Goal: Task Accomplishment & Management: Manage account settings

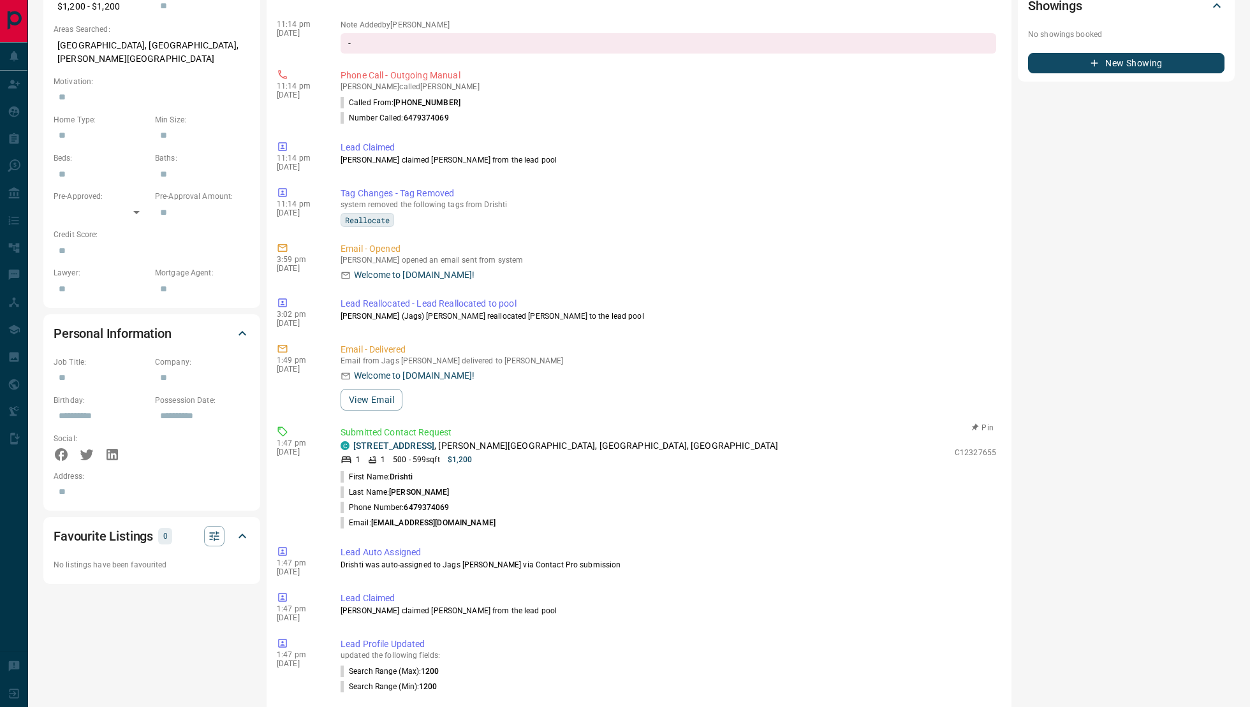
scroll to position [33, 0]
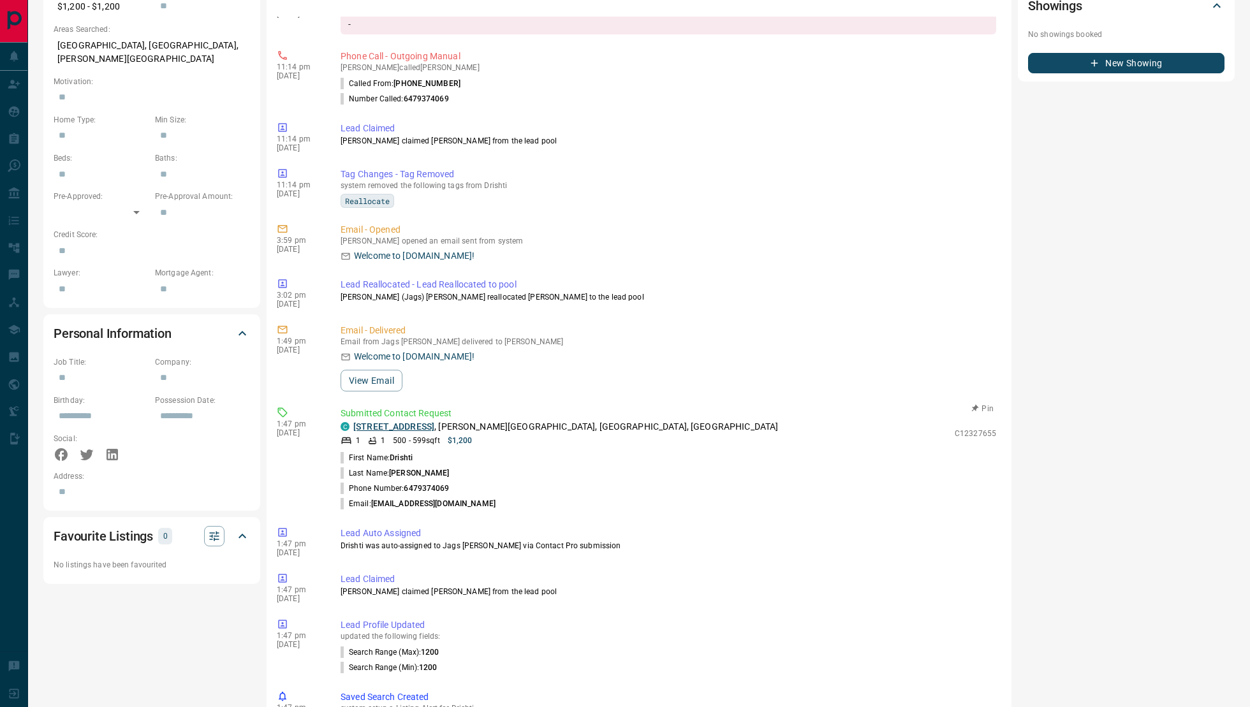
click at [417, 427] on link "[STREET_ADDRESS]" at bounding box center [393, 427] width 81 height 10
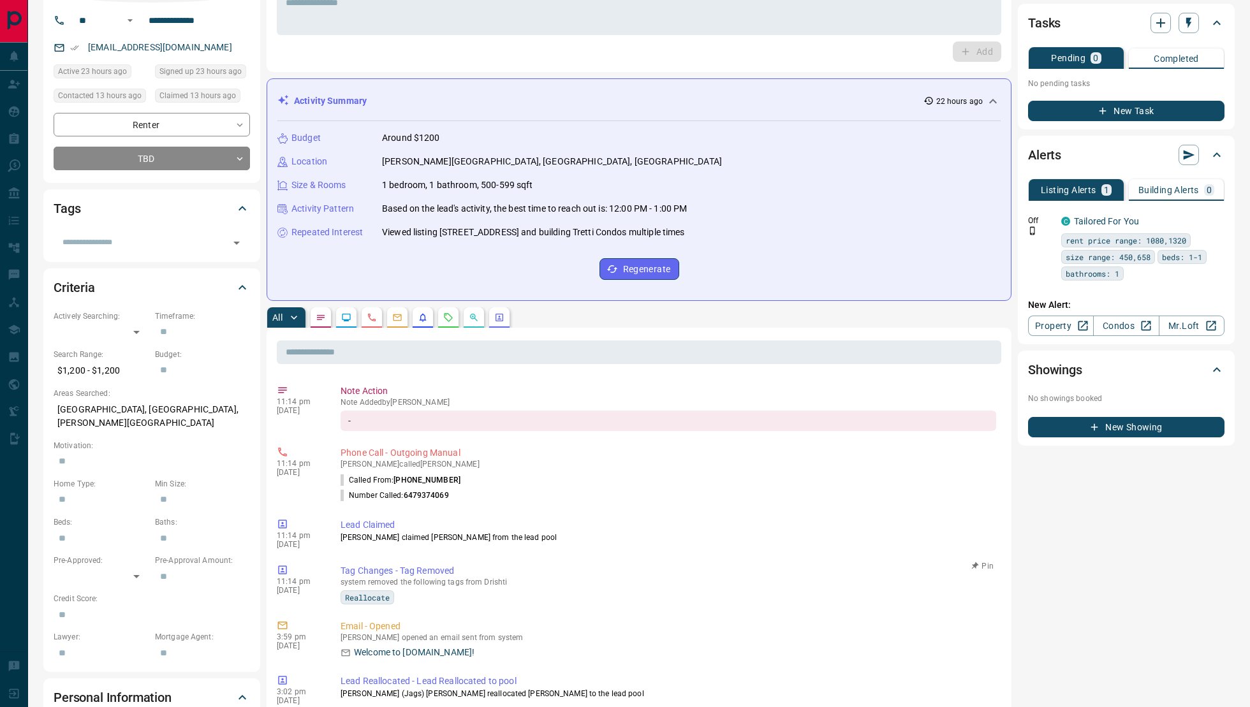
scroll to position [0, 0]
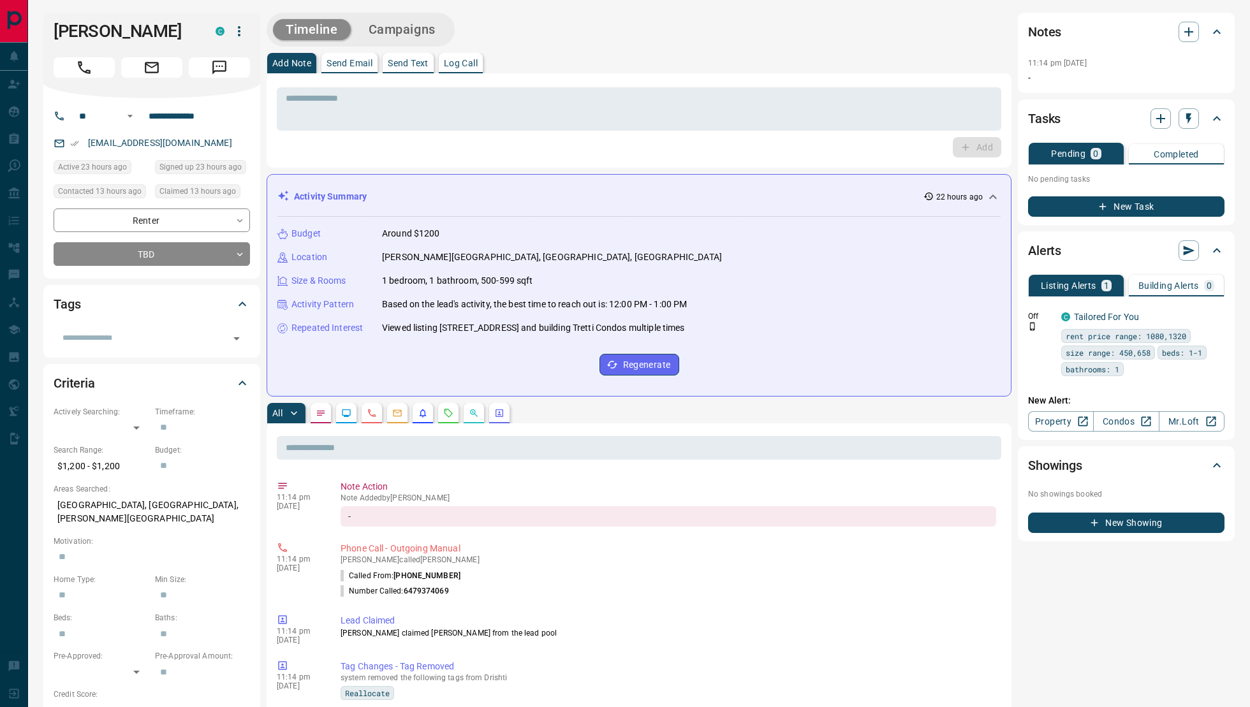
click at [233, 24] on icon "button" at bounding box center [239, 31] width 15 height 15
click at [225, 71] on li "Reallocate" at bounding box center [212, 75] width 75 height 19
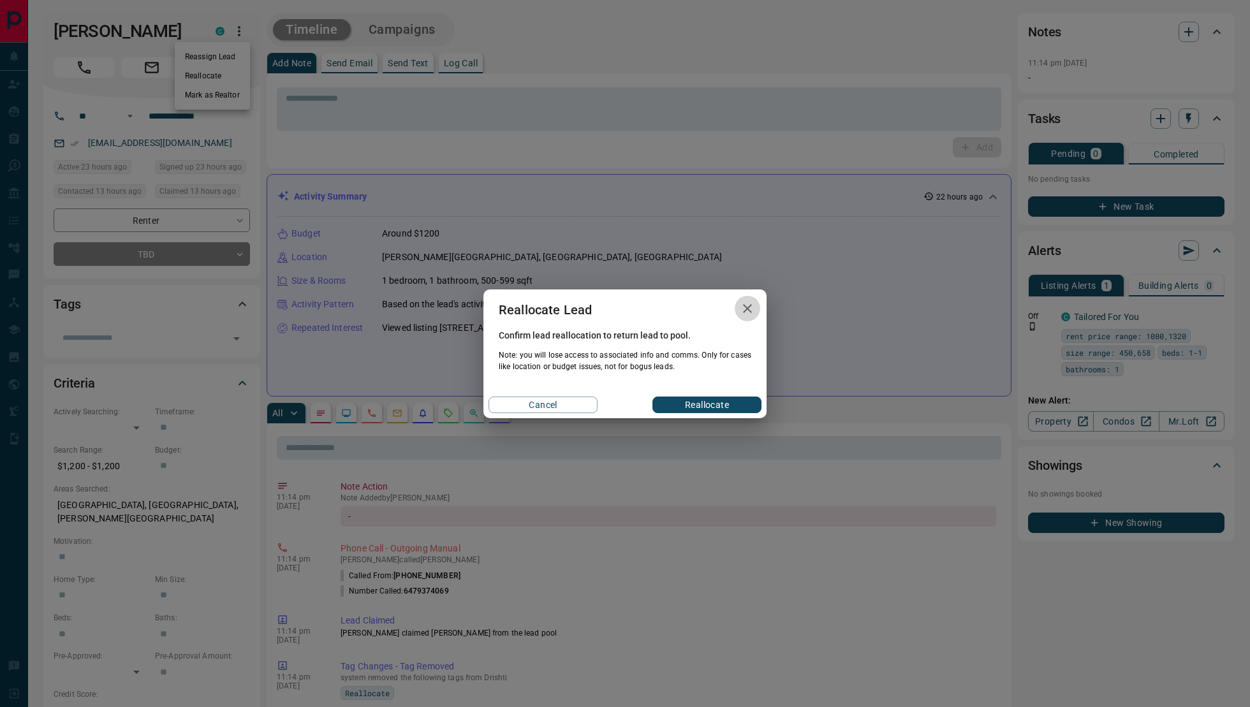
click at [750, 315] on icon "button" at bounding box center [747, 308] width 15 height 15
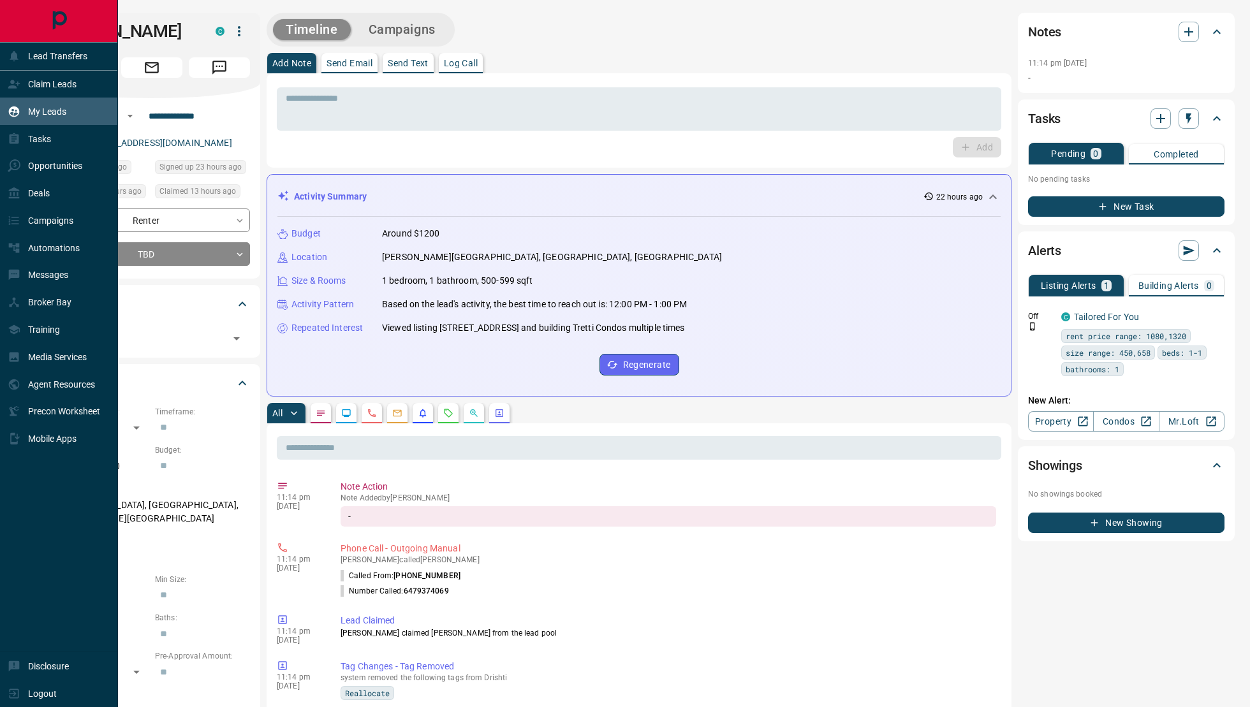
click at [13, 115] on icon at bounding box center [14, 111] width 11 height 11
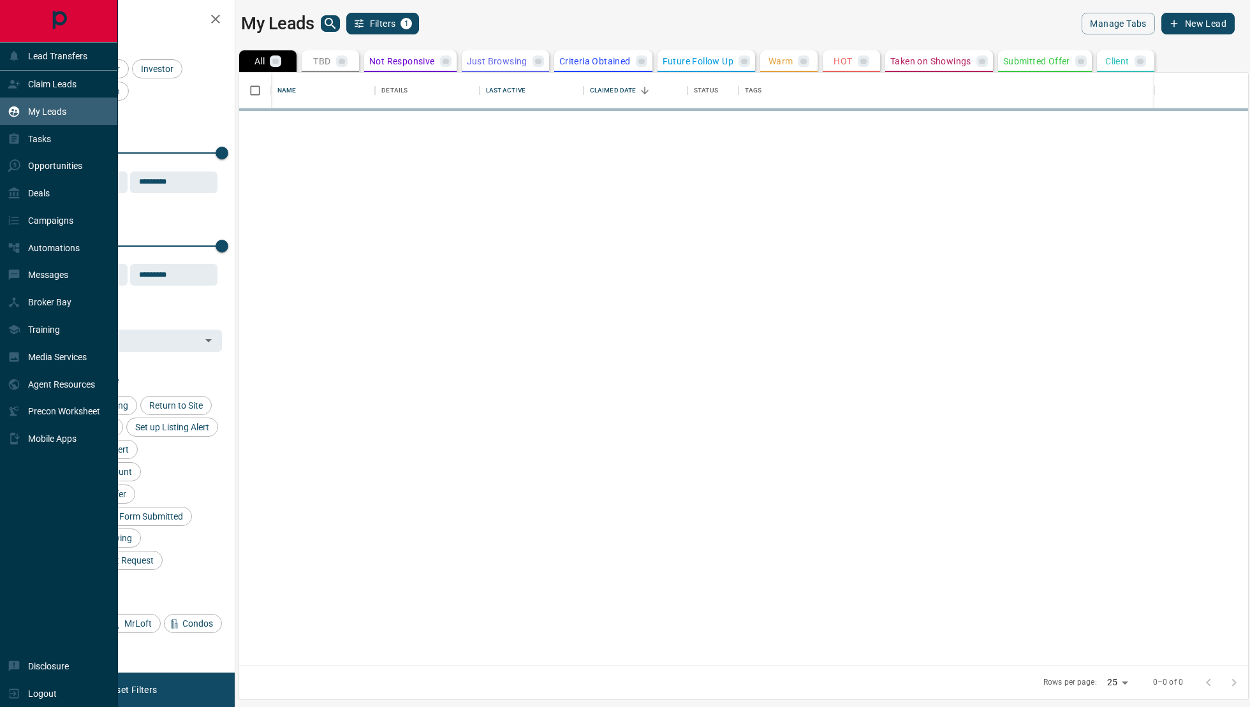
scroll to position [594, 1009]
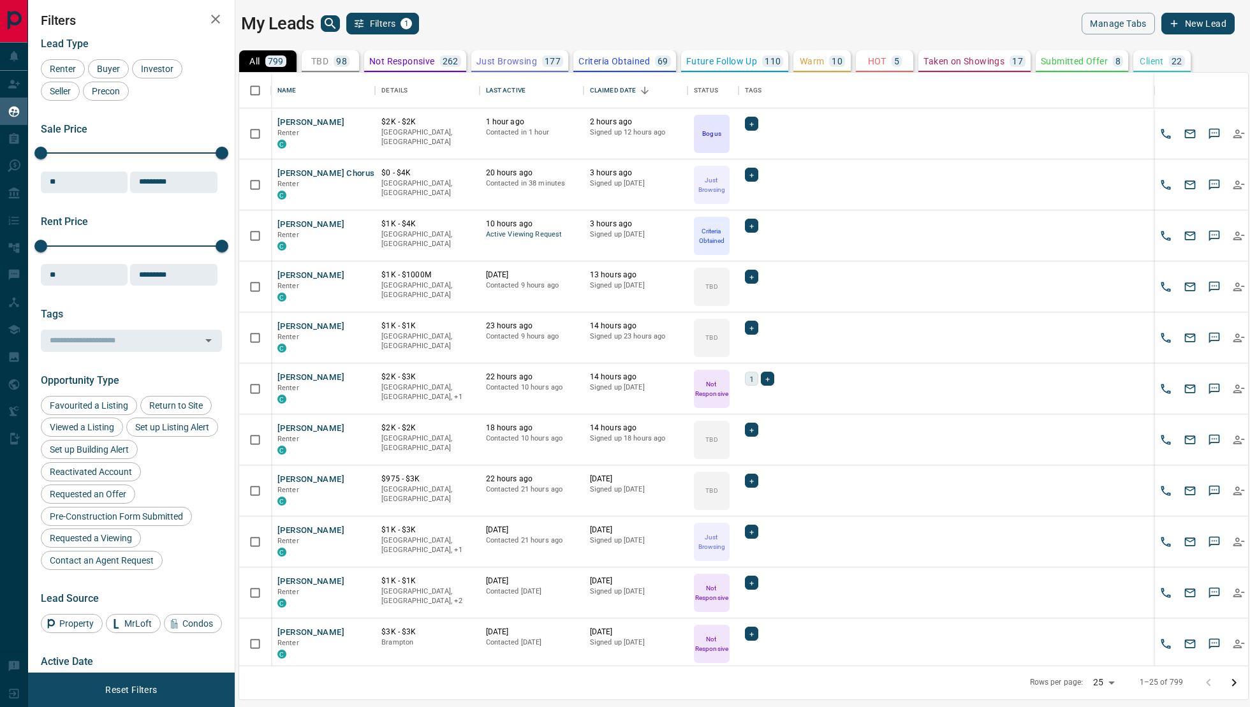
click at [330, 57] on div "TBD 98" at bounding box center [330, 60] width 38 height 11
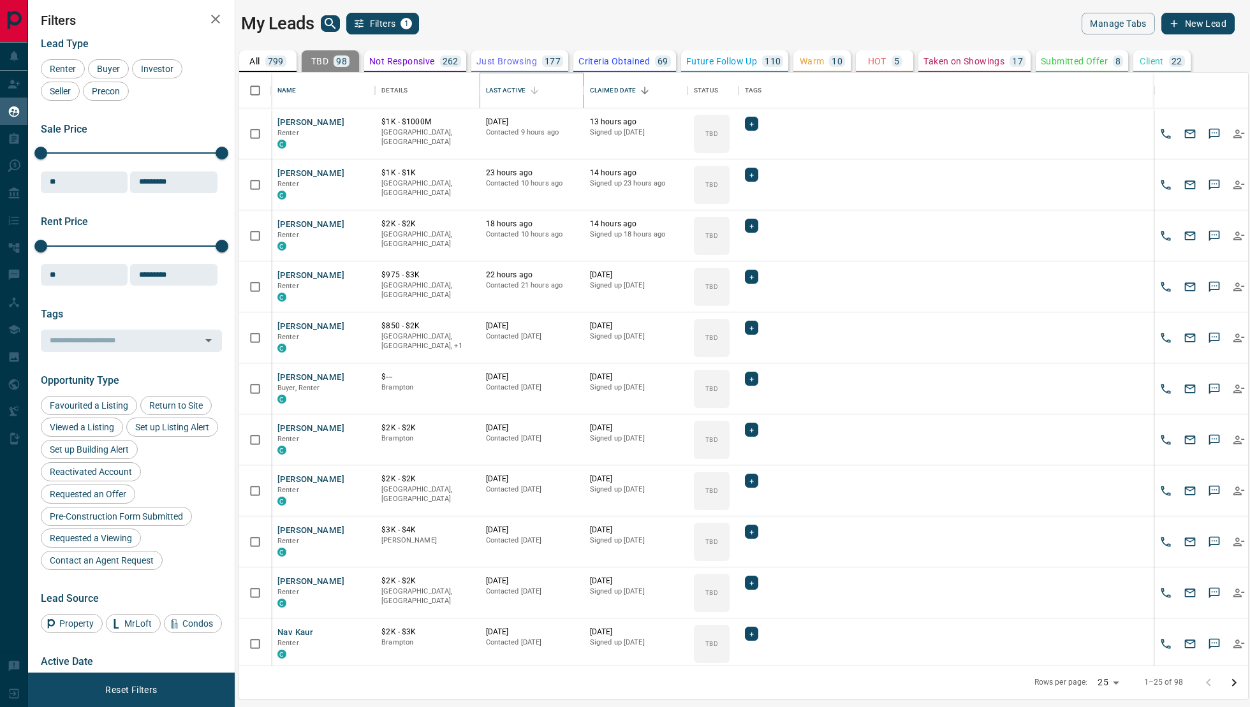
click at [533, 96] on button "Sort" at bounding box center [535, 91] width 18 height 18
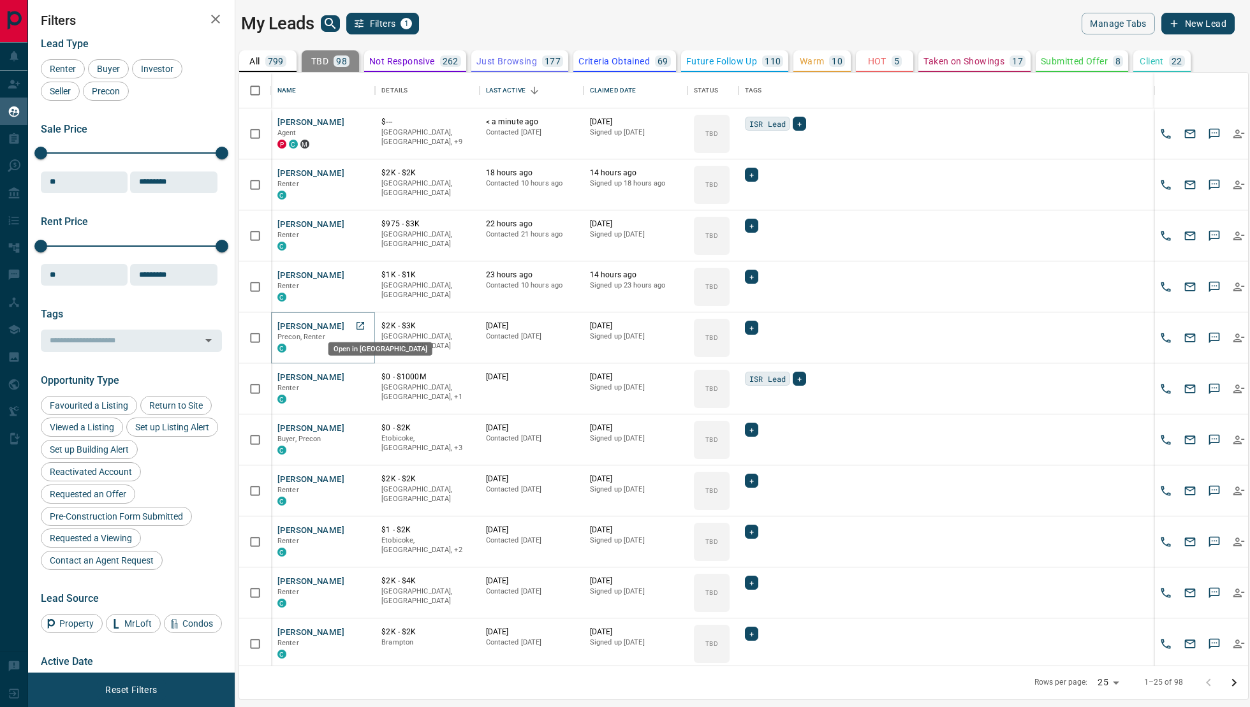
click at [355, 328] on icon "Open in New Tab" at bounding box center [360, 326] width 10 height 10
